Goal: Task Accomplishment & Management: Manage account settings

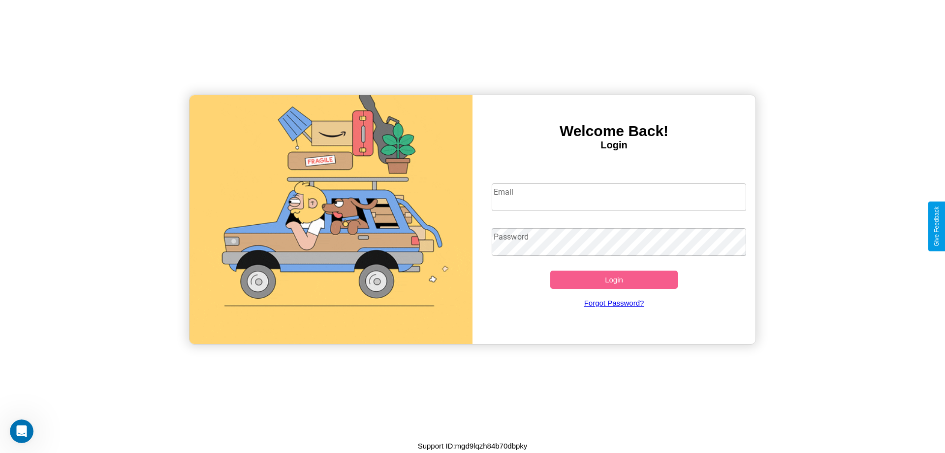
click at [619, 196] on input "Email" at bounding box center [619, 197] width 255 height 28
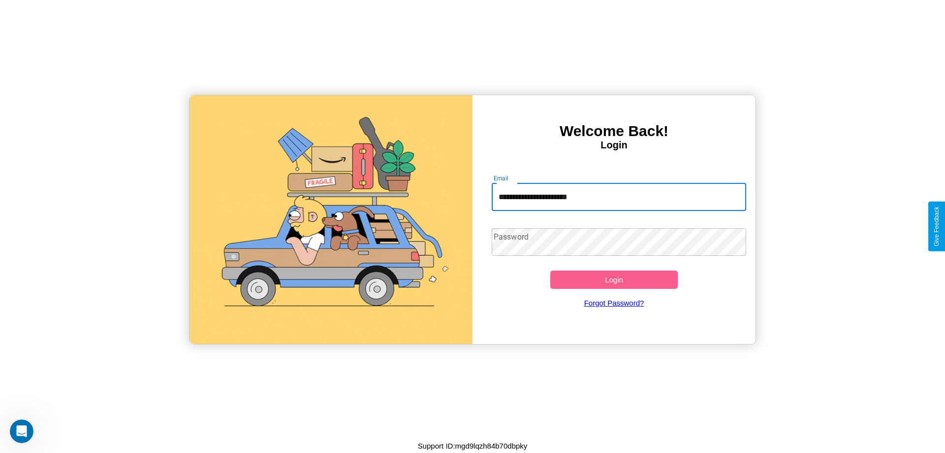
type input "**********"
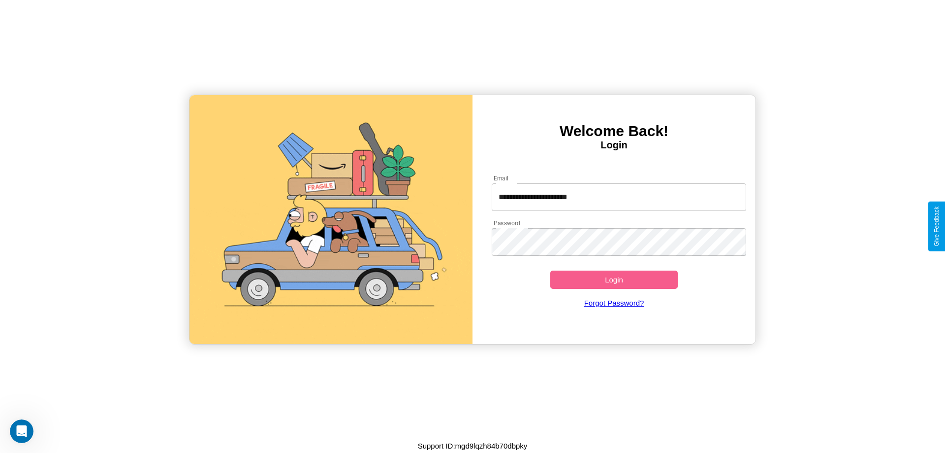
click at [614, 279] on button "Login" at bounding box center [615, 279] width 128 height 18
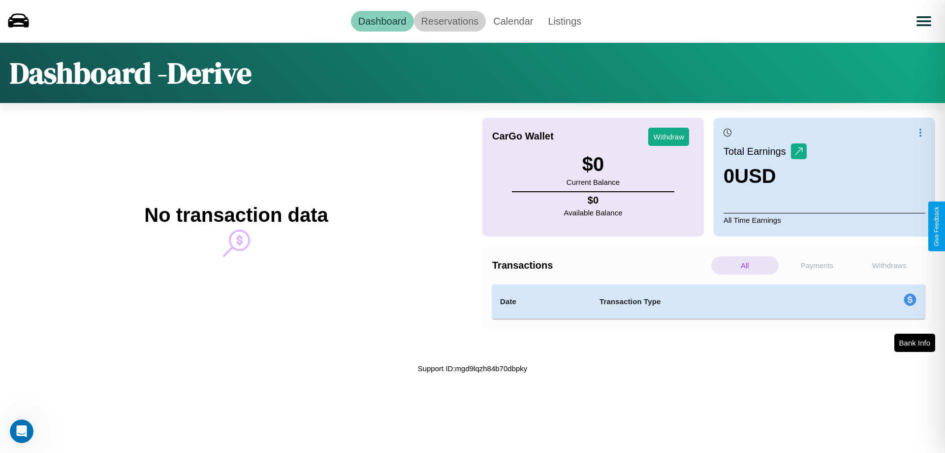
click at [450, 21] on link "Reservations" at bounding box center [450, 21] width 72 height 21
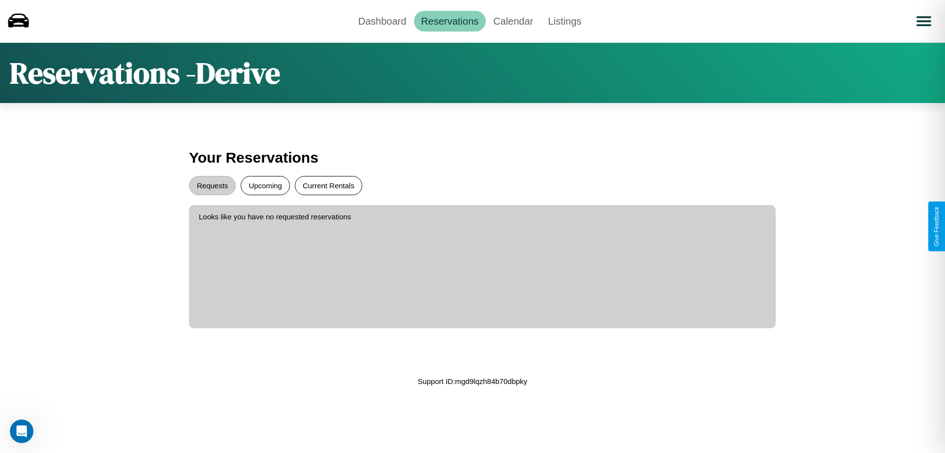
click at [328, 185] on button "Current Rentals" at bounding box center [328, 185] width 67 height 19
click at [212, 185] on button "Requests" at bounding box center [212, 185] width 47 height 19
click at [382, 21] on link "Dashboard" at bounding box center [382, 21] width 63 height 21
